Goal: Transaction & Acquisition: Purchase product/service

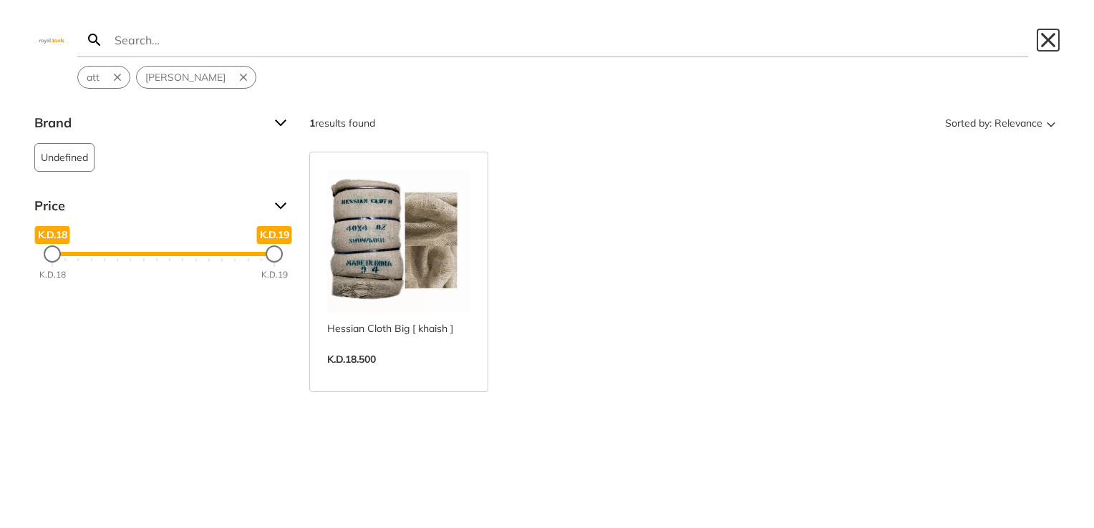
click at [1039, 37] on button "Close" at bounding box center [1047, 40] width 23 height 23
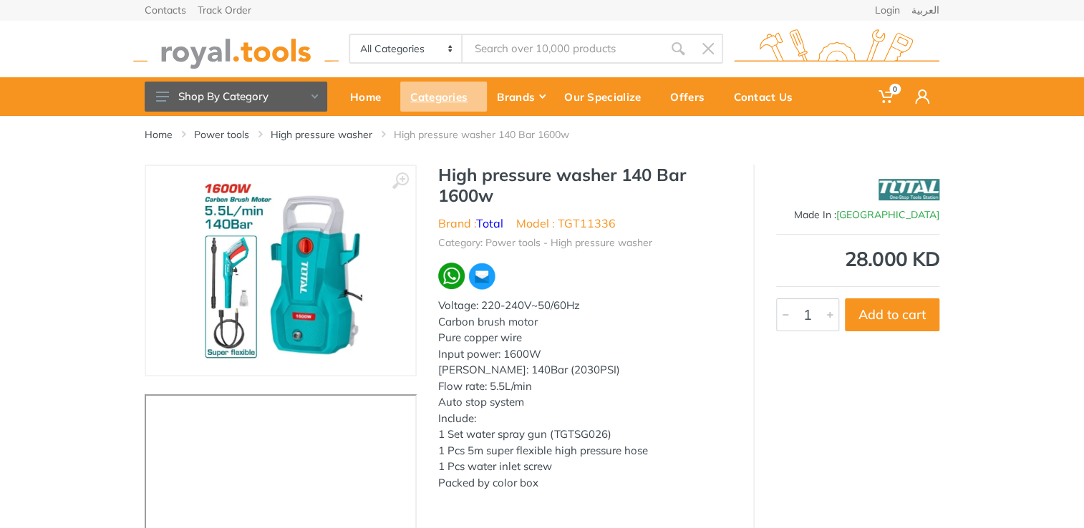
click at [441, 104] on div "Categories" at bounding box center [443, 97] width 87 height 30
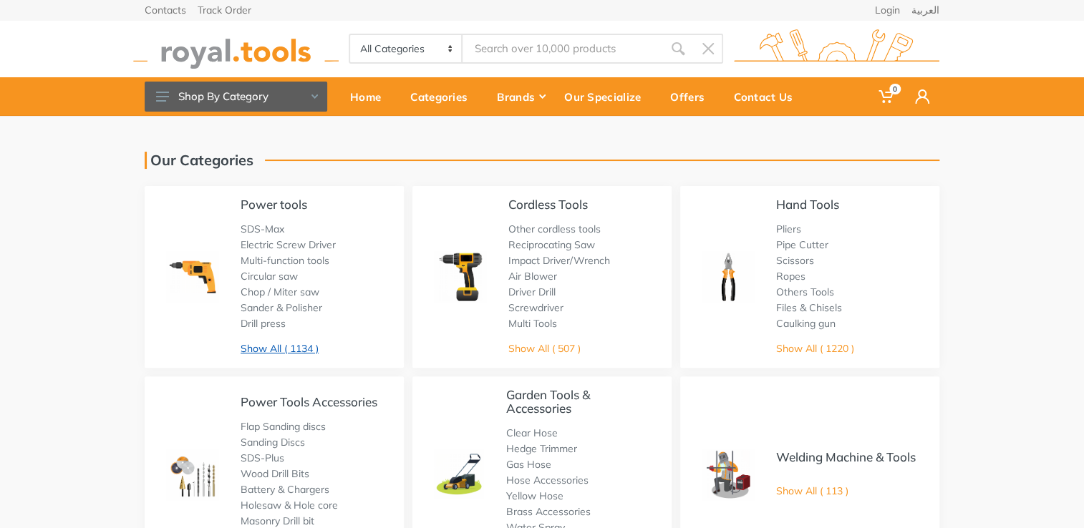
click at [297, 351] on link "Show All ( 1134 )" at bounding box center [279, 348] width 78 height 13
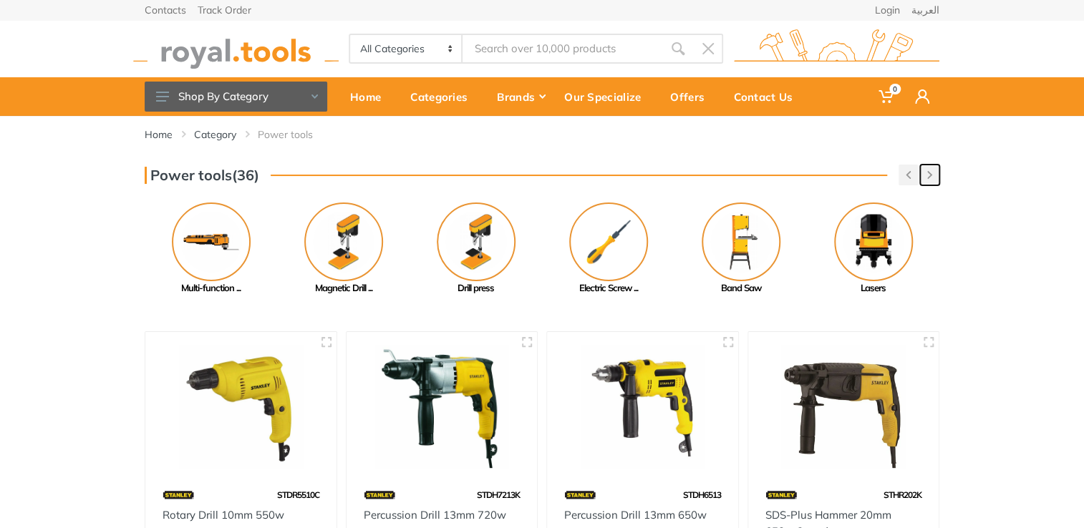
click at [933, 182] on button "button" at bounding box center [929, 175] width 19 height 21
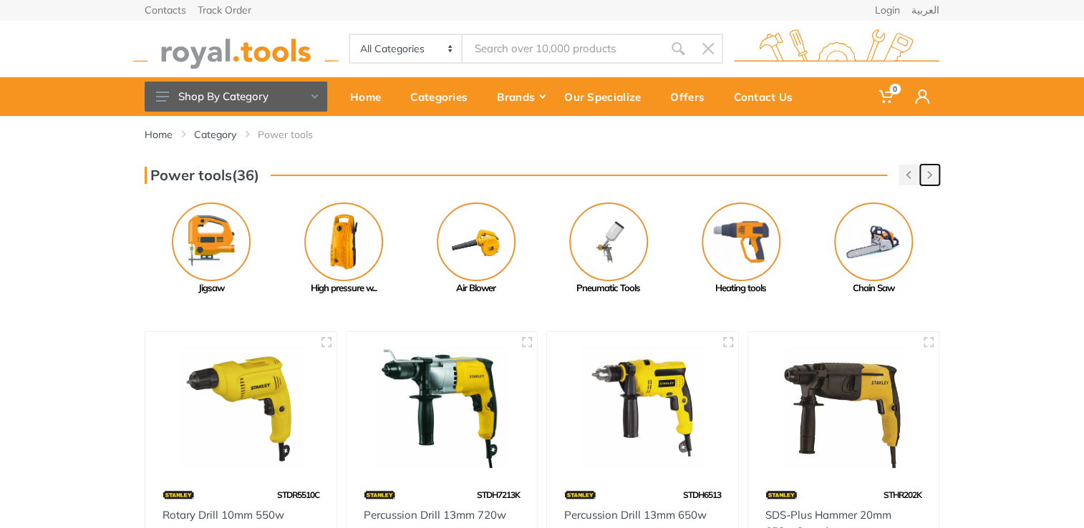
click at [933, 182] on button "button" at bounding box center [929, 175] width 19 height 21
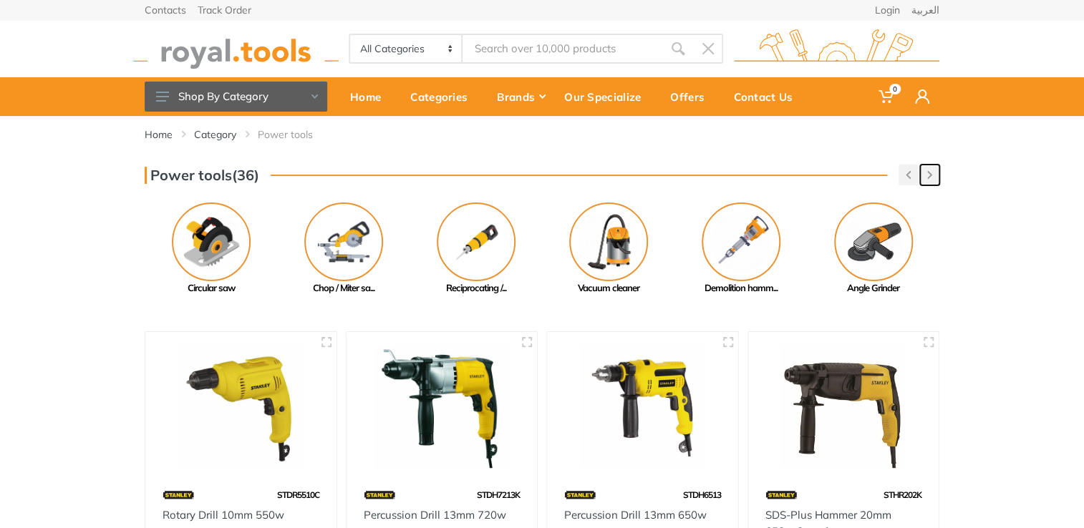
click at [933, 182] on button "button" at bounding box center [929, 175] width 19 height 21
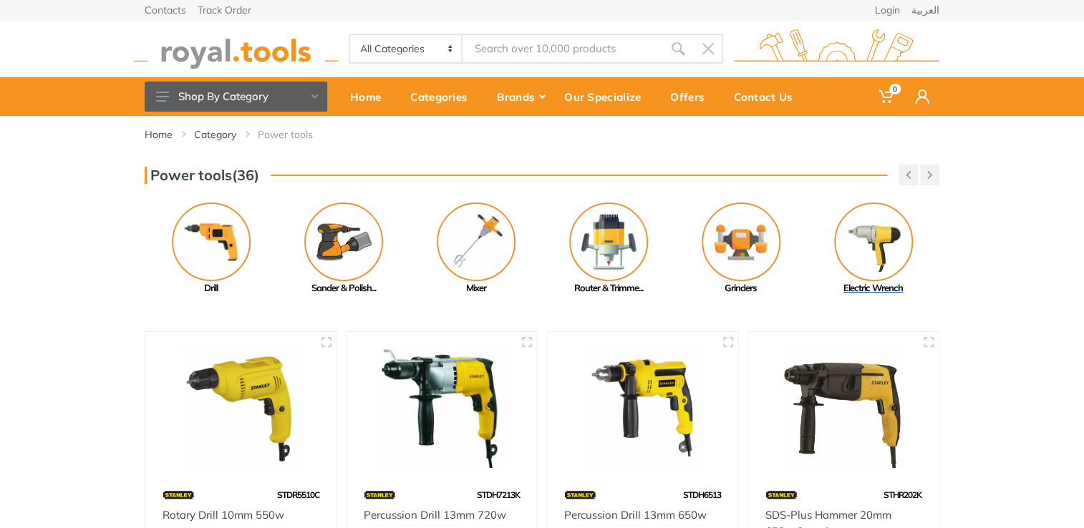
click at [855, 233] on img at bounding box center [873, 242] width 79 height 79
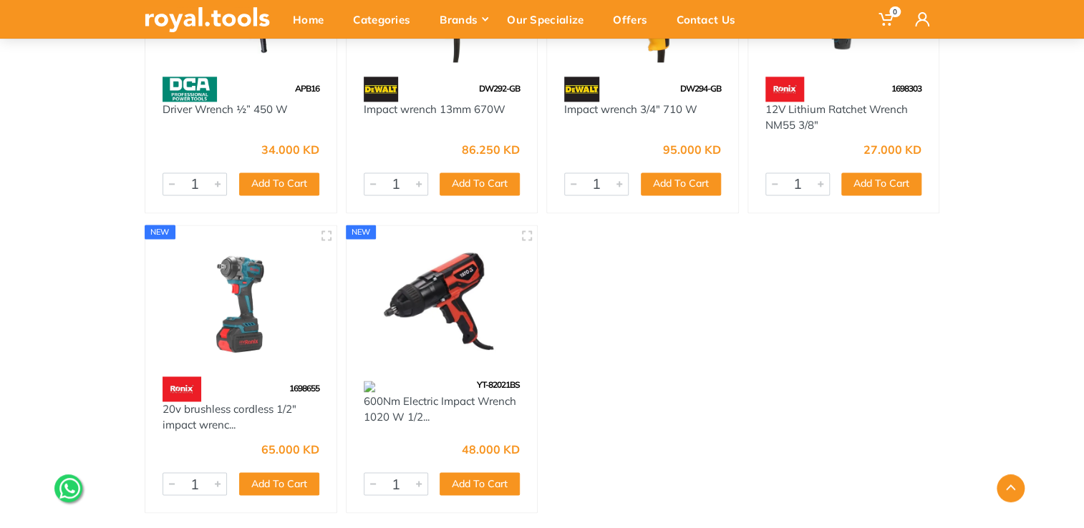
scroll to position [894, 0]
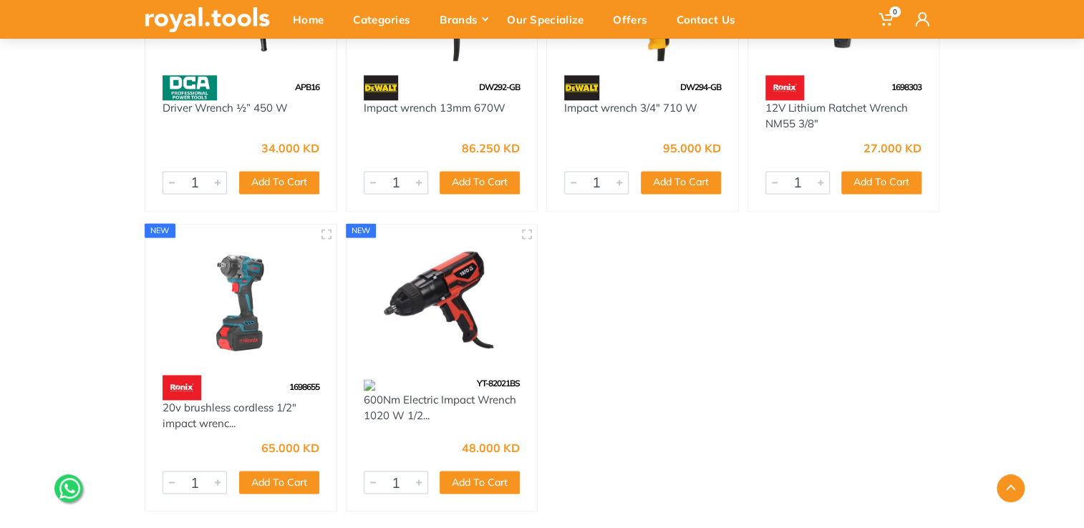
drag, startPoint x: 1082, startPoint y: 334, endPoint x: 1094, endPoint y: 293, distance: 42.4
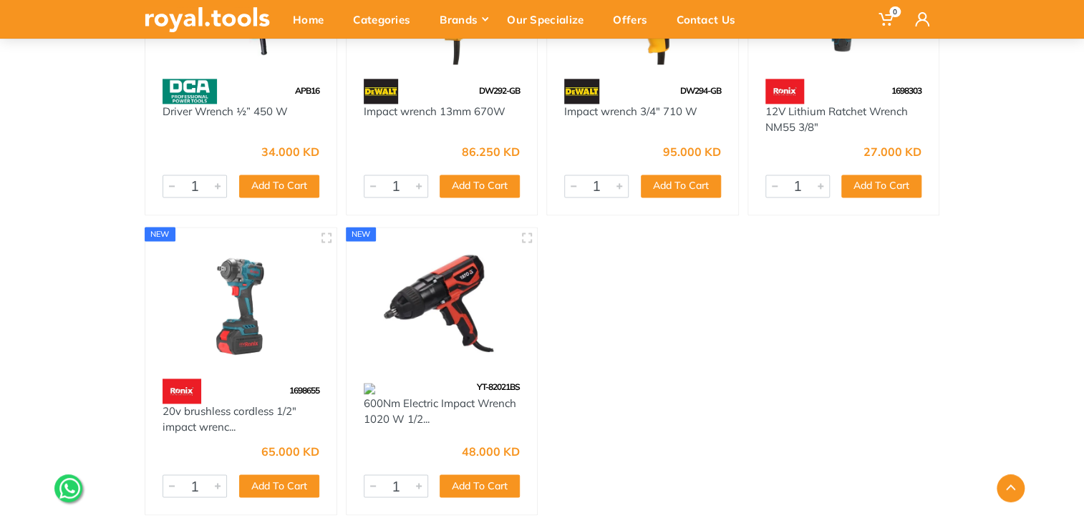
scroll to position [885, 0]
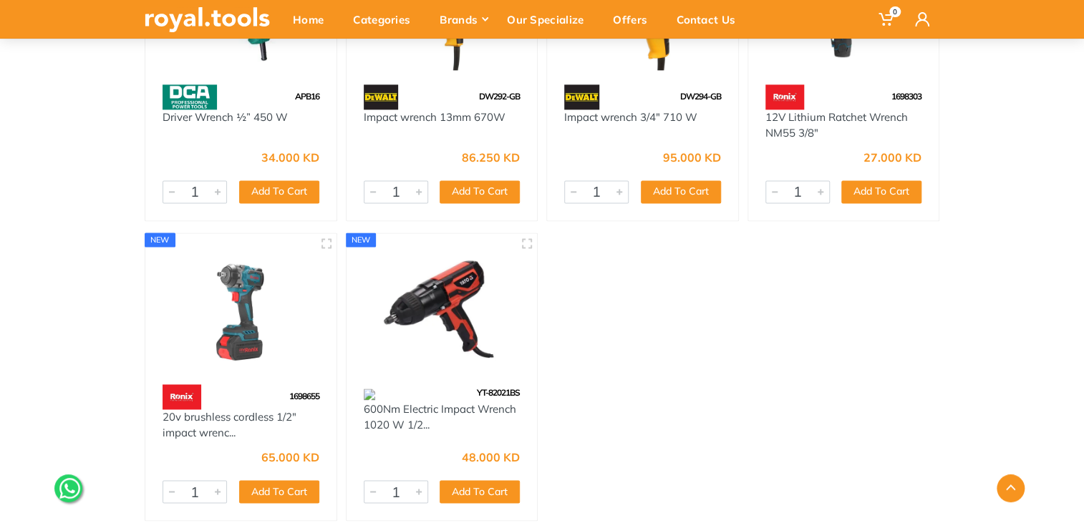
click at [245, 318] on img at bounding box center [240, 308] width 165 height 124
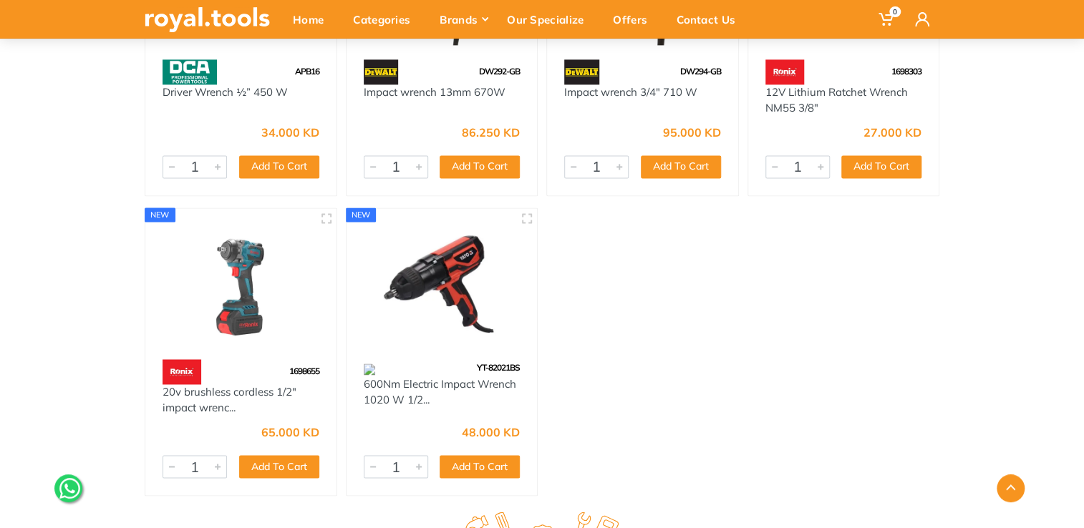
scroll to position [902, 0]
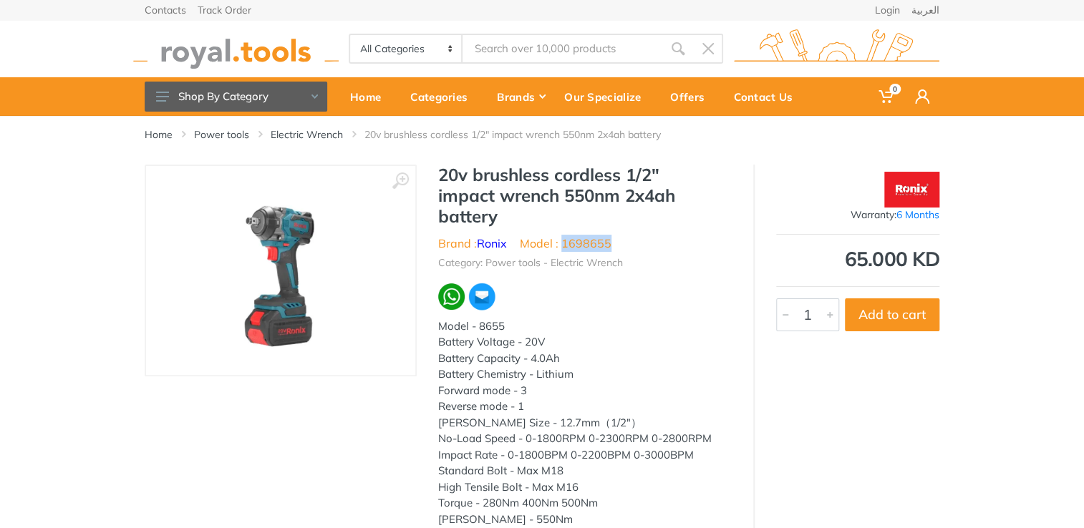
drag, startPoint x: 604, startPoint y: 251, endPoint x: 563, endPoint y: 248, distance: 41.7
click at [563, 248] on ul "Brand : Ronix Model : 1698655" at bounding box center [584, 243] width 293 height 17
copy li "1698655"
type input "ش"
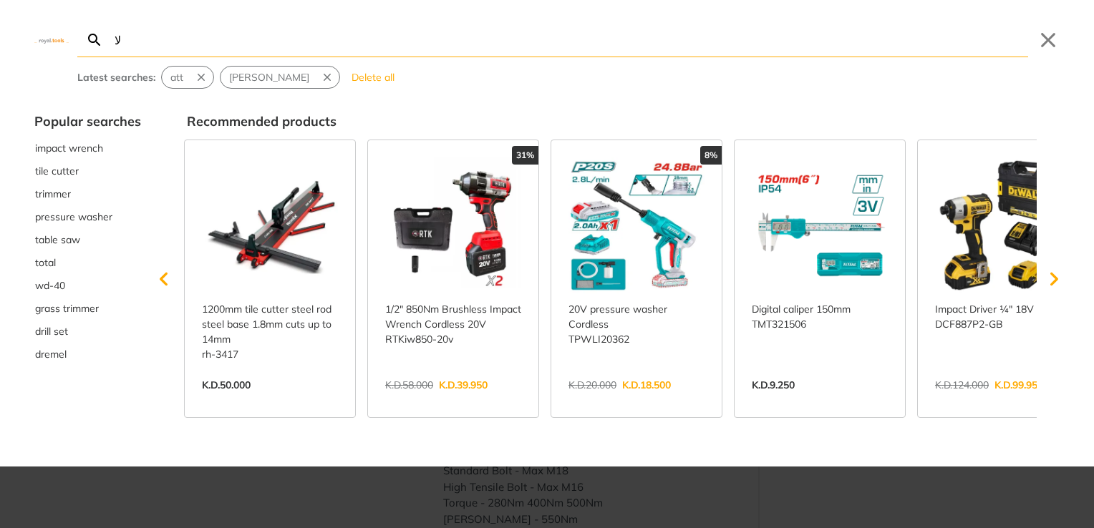
type input "لا"
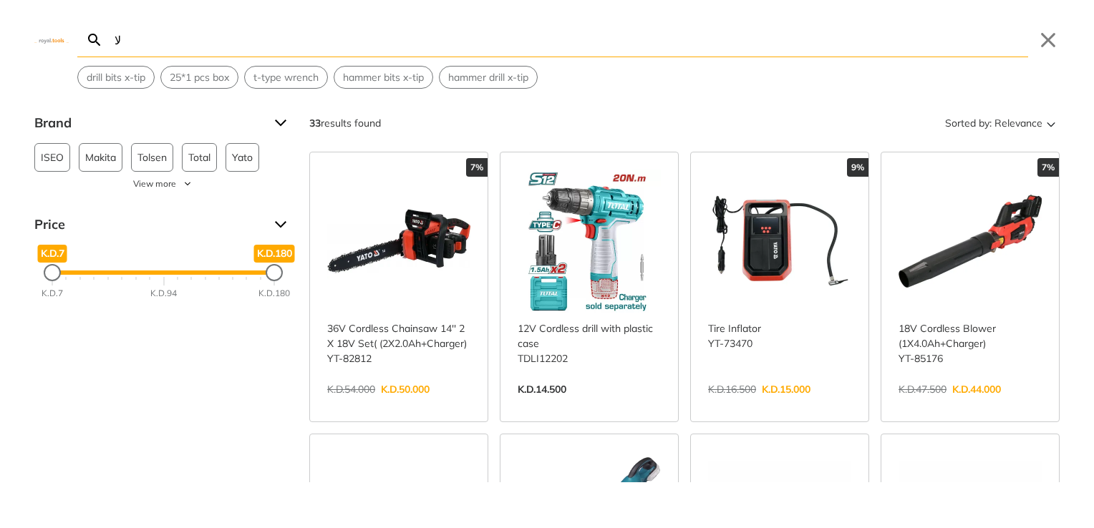
type input "ل"
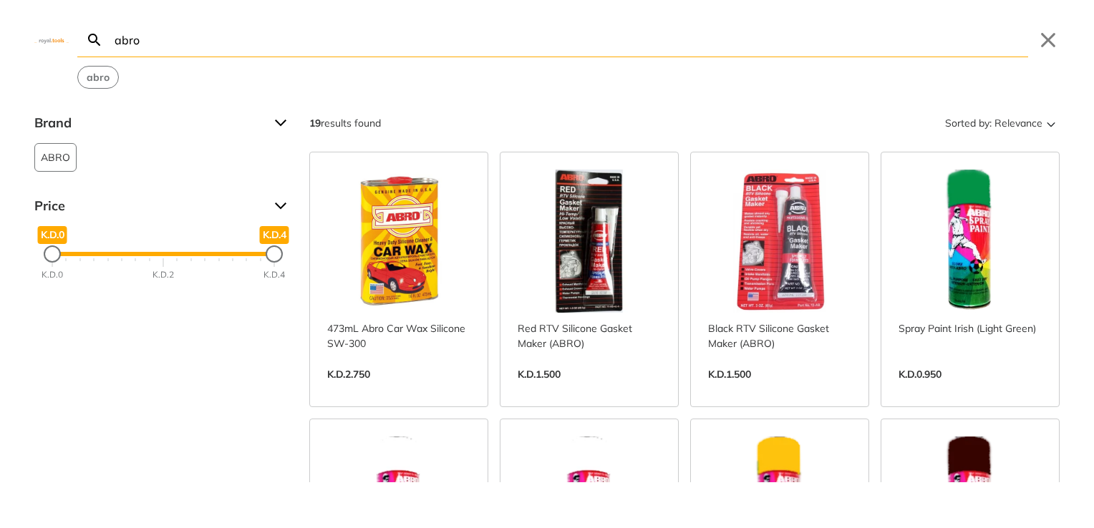
type input "abro"
click at [962, 389] on link "View more →" at bounding box center [969, 389] width 143 height 0
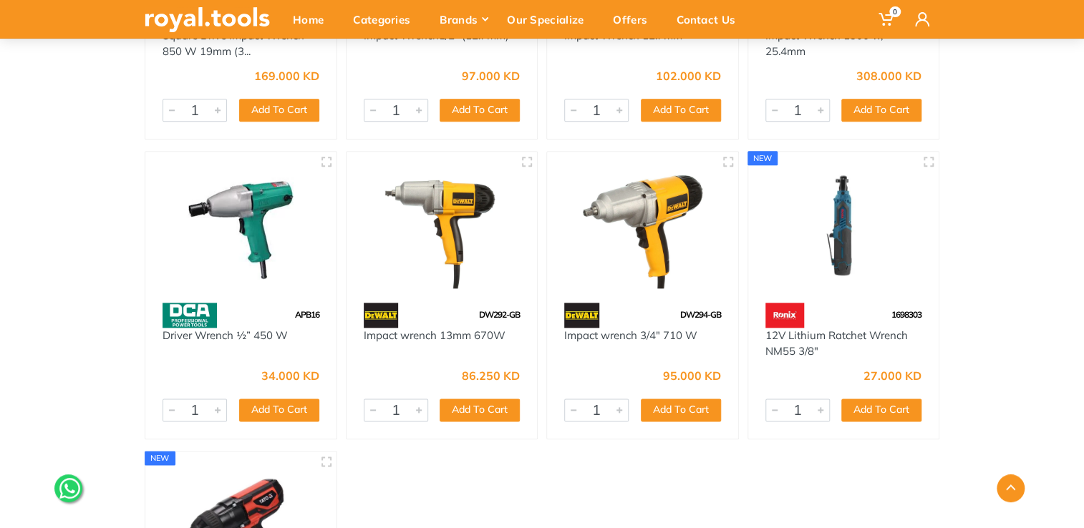
scroll to position [661, 0]
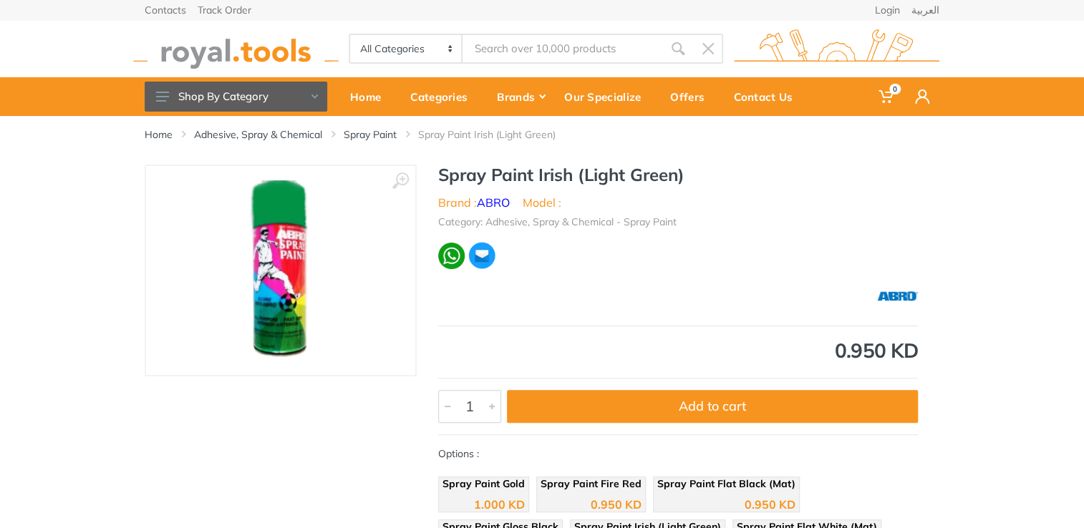
type input "abro"
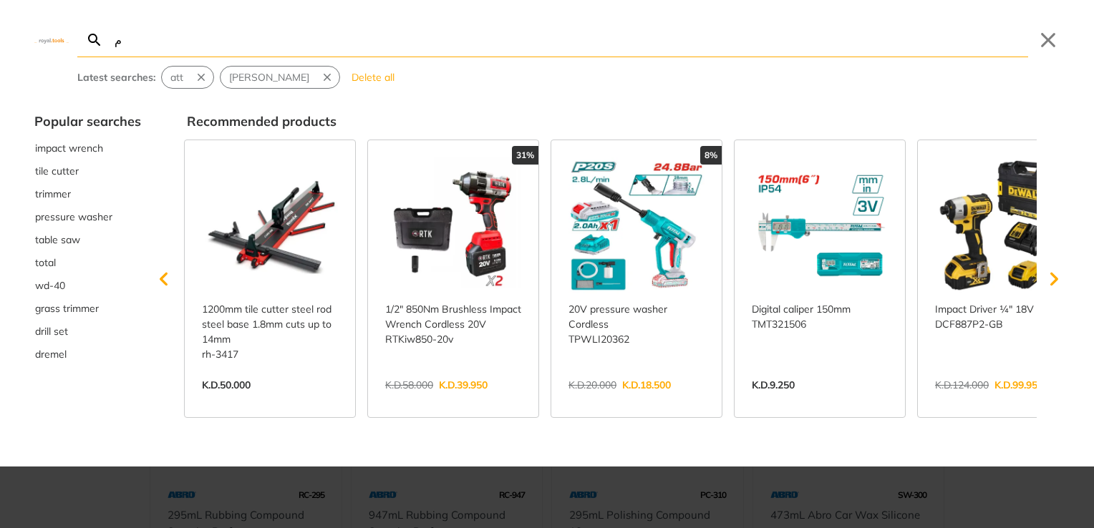
type input "م"
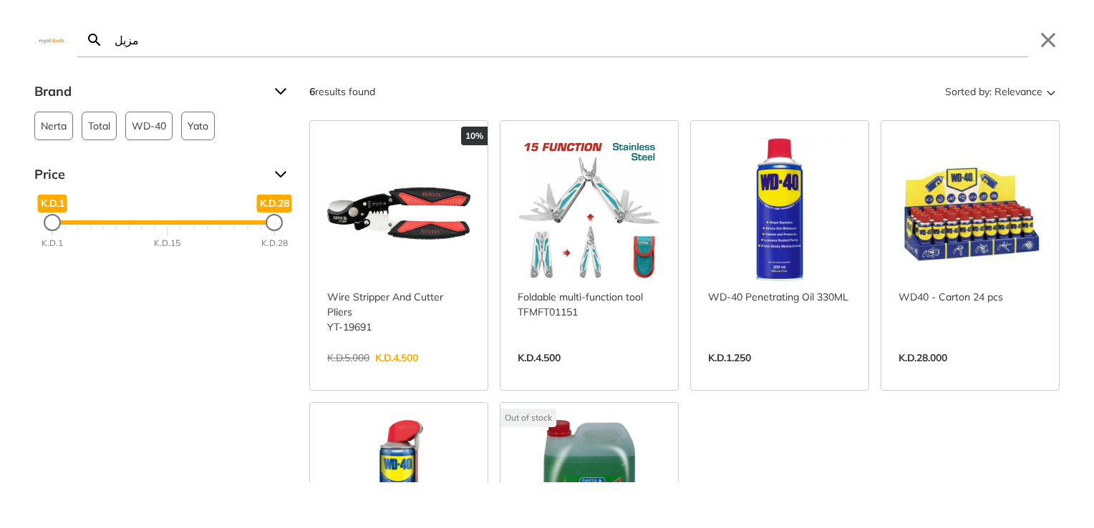
type input "مزيل"
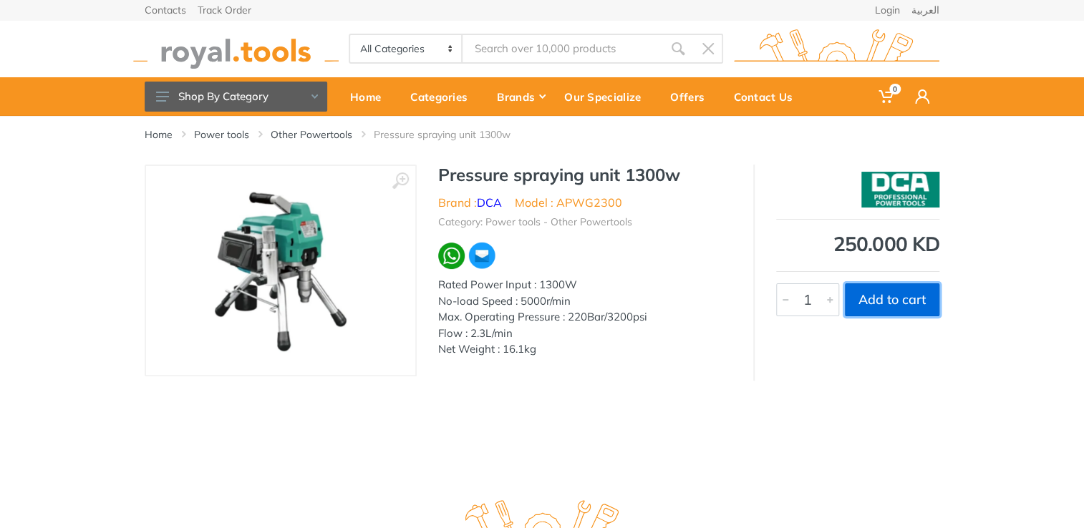
click at [881, 308] on button "Add to cart" at bounding box center [892, 299] width 94 height 33
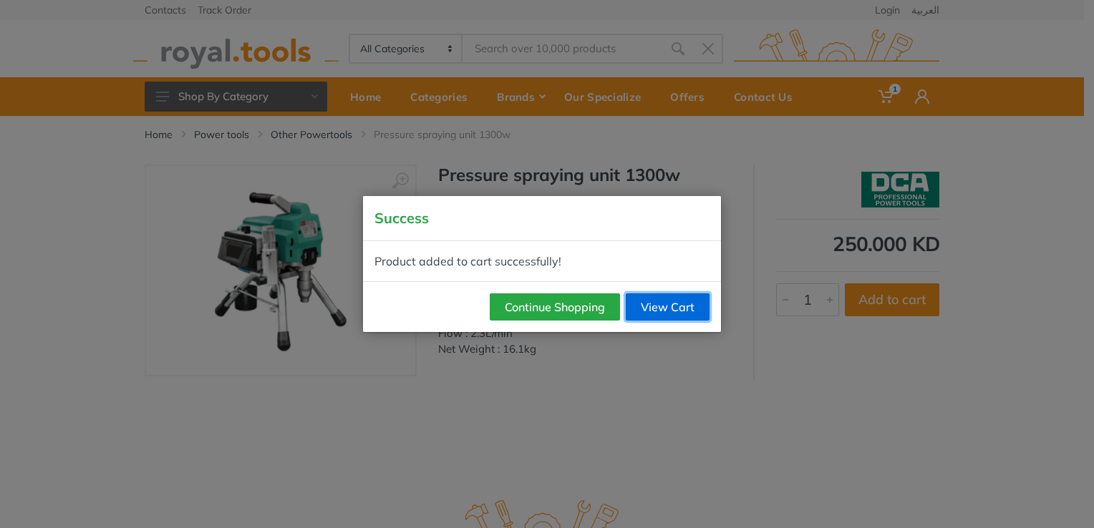
click at [655, 306] on link "View Cart" at bounding box center [668, 306] width 84 height 27
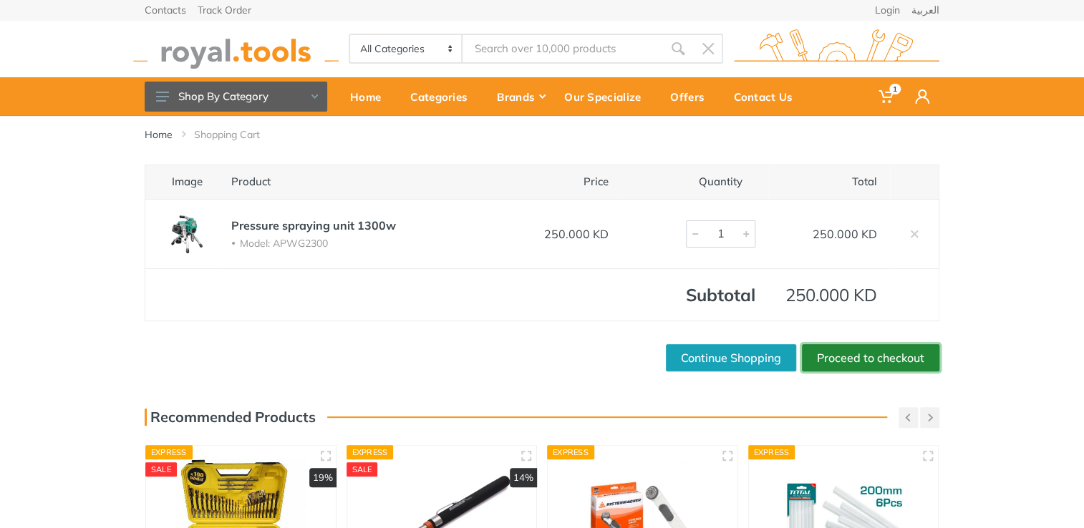
click at [845, 356] on link "Proceed to checkout" at bounding box center [870, 357] width 137 height 27
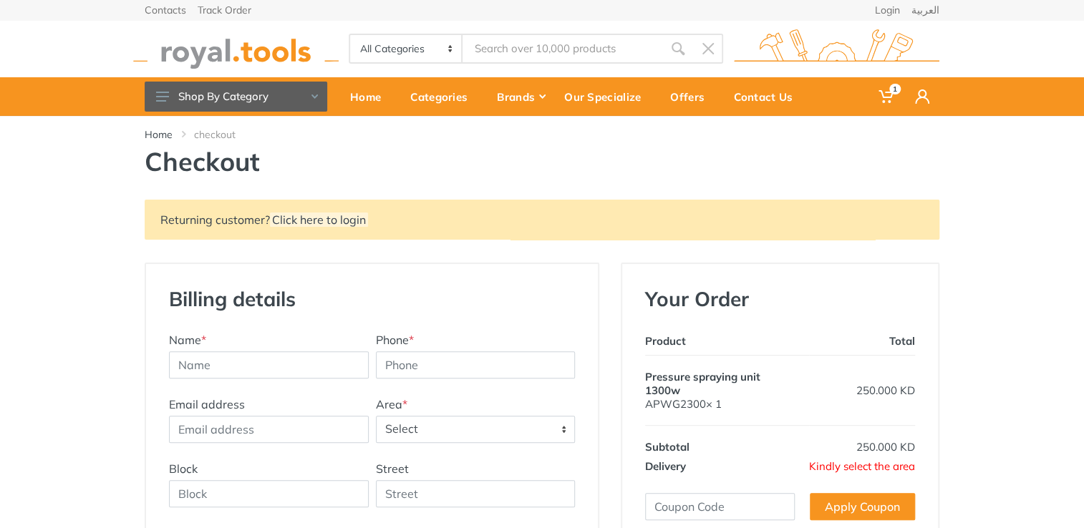
click at [480, 432] on span "Select" at bounding box center [475, 430] width 198 height 26
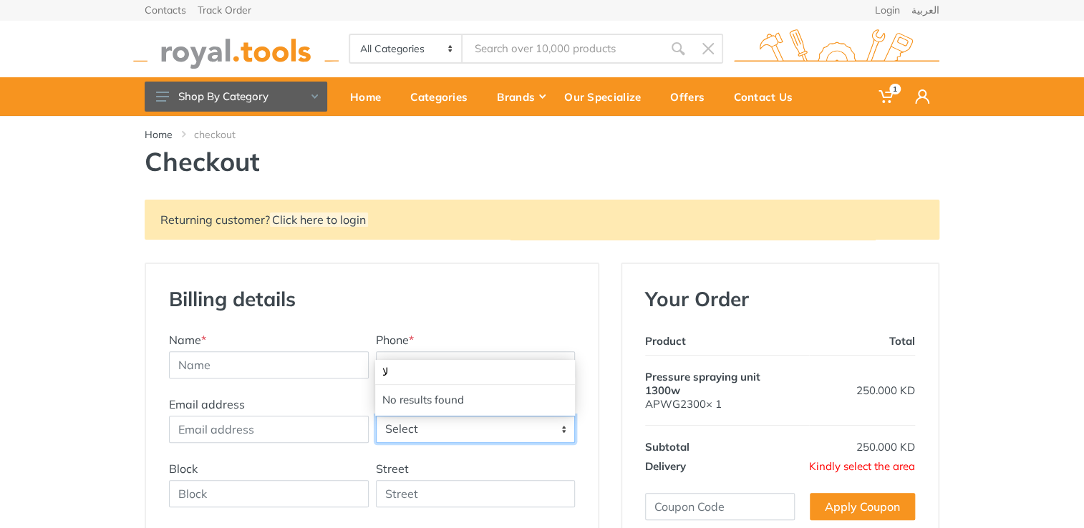
type input "ل"
type input "bay"
select select "7"
